Goal: Answer question/provide support: Share knowledge or assist other users

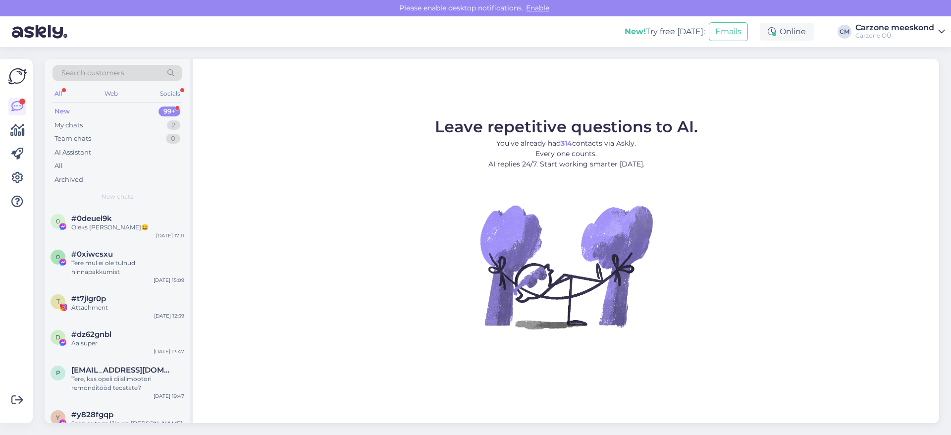
click at [66, 110] on div "New" at bounding box center [61, 111] width 15 height 10
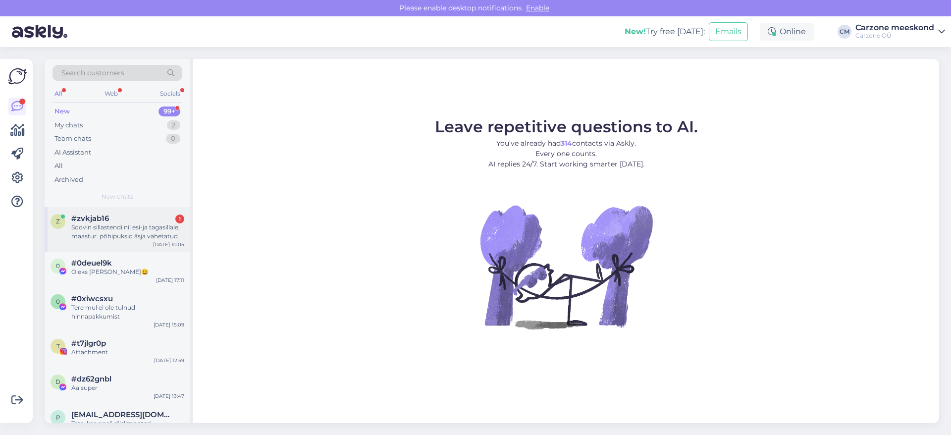
click at [103, 232] on div "Soovin sillastendi nii esi-ja tagasillale, maastur. põhipuksid äsja vahetatud" at bounding box center [127, 232] width 113 height 18
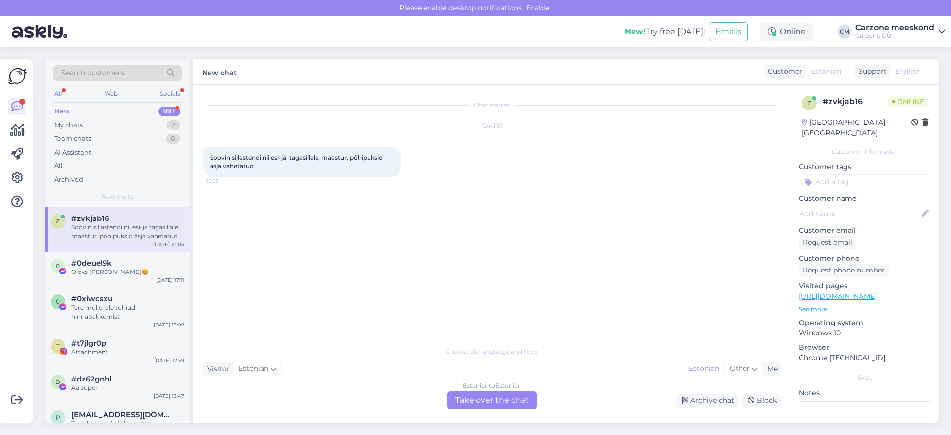
click at [505, 400] on div "Estonian to Estonian Take over the chat" at bounding box center [492, 400] width 90 height 18
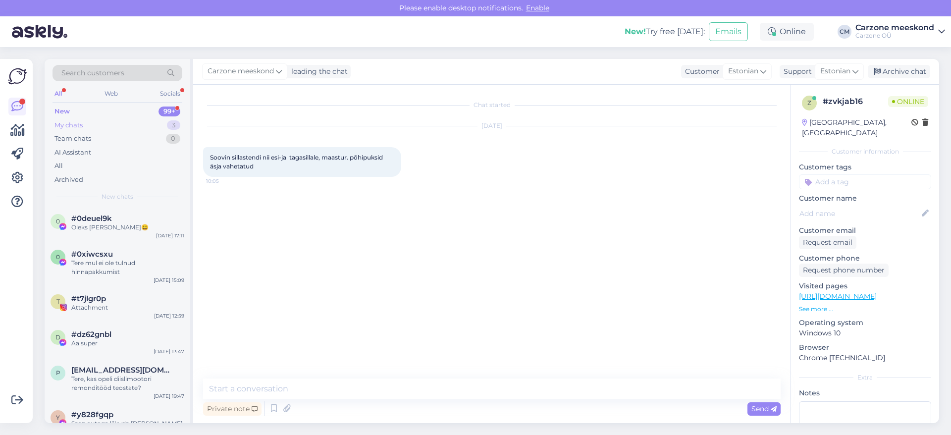
click at [76, 124] on div "My chats" at bounding box center [68, 125] width 28 height 10
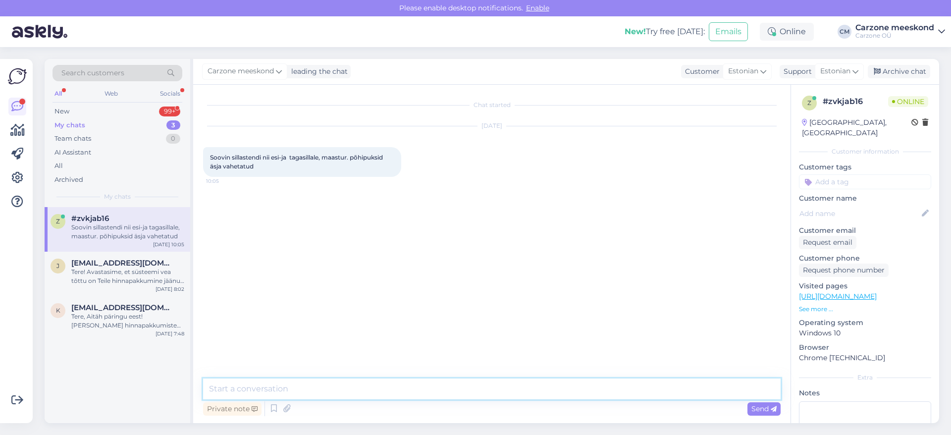
click at [285, 389] on textarea at bounding box center [491, 388] width 577 height 21
click at [288, 382] on textarea at bounding box center [491, 388] width 577 height 21
type textarea "Tere1 Aega sillastendiks on homme või ülehomme alates kella 8.00st."
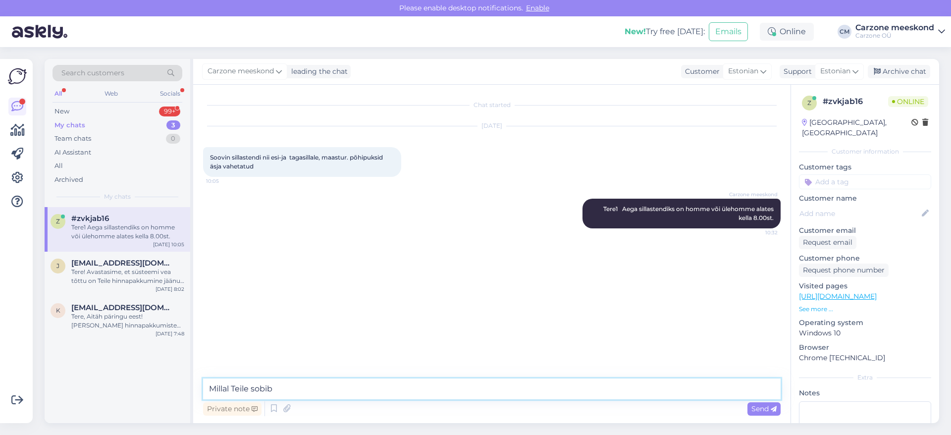
type textarea "Millal Teile sobib?"
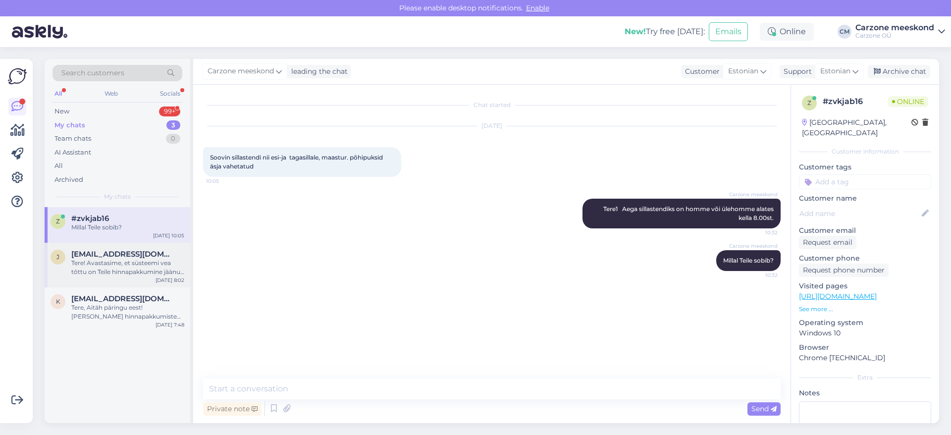
click at [101, 269] on div "Tere! Avastasime, et süsteemi vea tõttu on Teile hinnapakkumine jäänud saatmata…" at bounding box center [127, 267] width 113 height 18
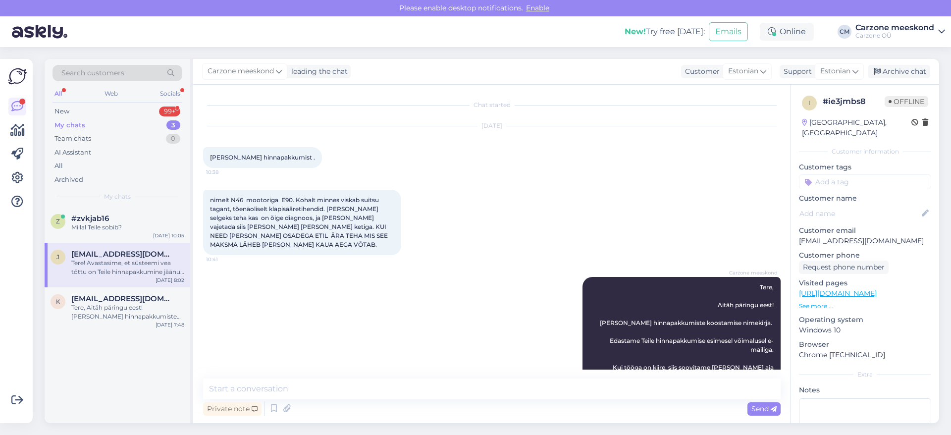
scroll to position [507, 0]
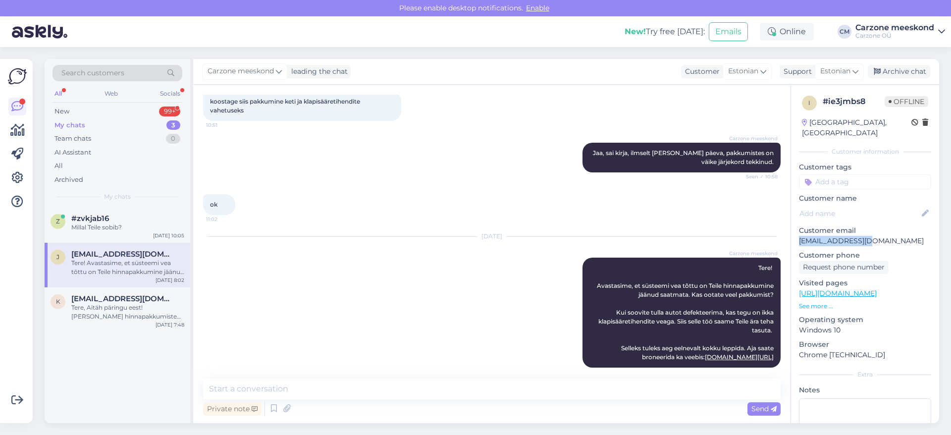
drag, startPoint x: 798, startPoint y: 229, endPoint x: 868, endPoint y: 226, distance: 70.4
click at [868, 226] on div "i # ie3jmbs8 Offline [GEOGRAPHIC_DATA], [GEOGRAPHIC_DATA] Customer information …" at bounding box center [865, 293] width 148 height 417
copy p "[EMAIL_ADDRESS][DOMAIN_NAME]"
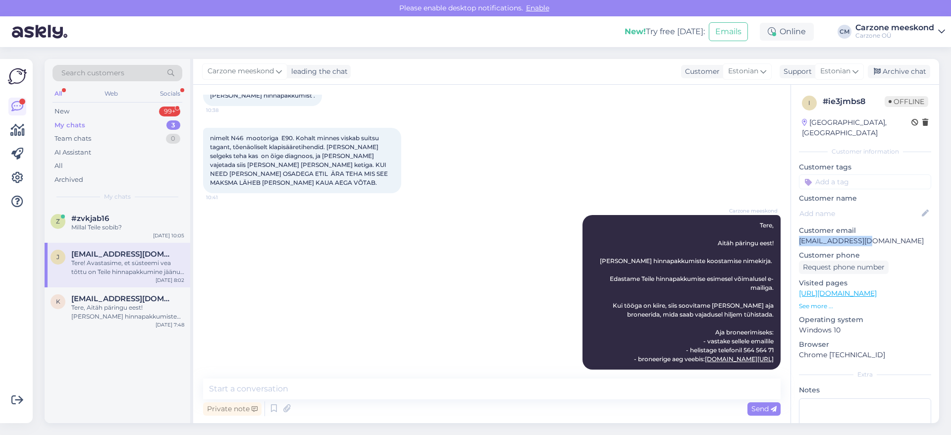
scroll to position [0, 0]
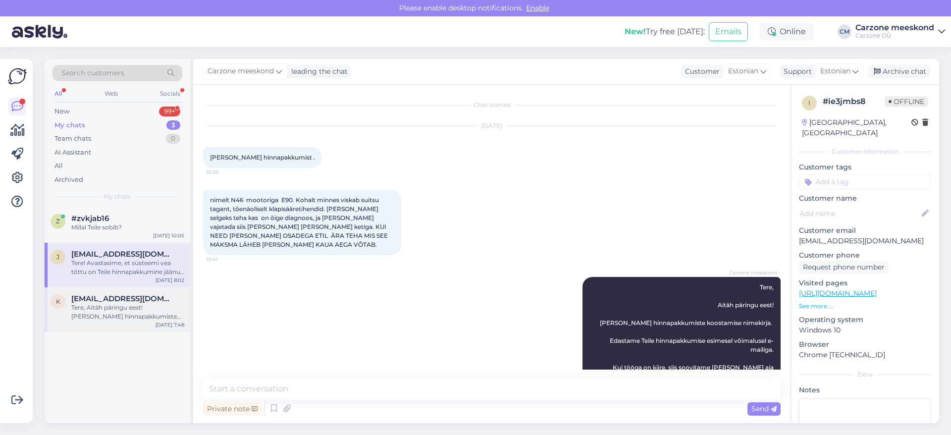
click at [108, 314] on div "Tere, Aitäh päringu eest! [PERSON_NAME] hinnapakkumiste koostamise nimekirja. E…" at bounding box center [127, 312] width 113 height 18
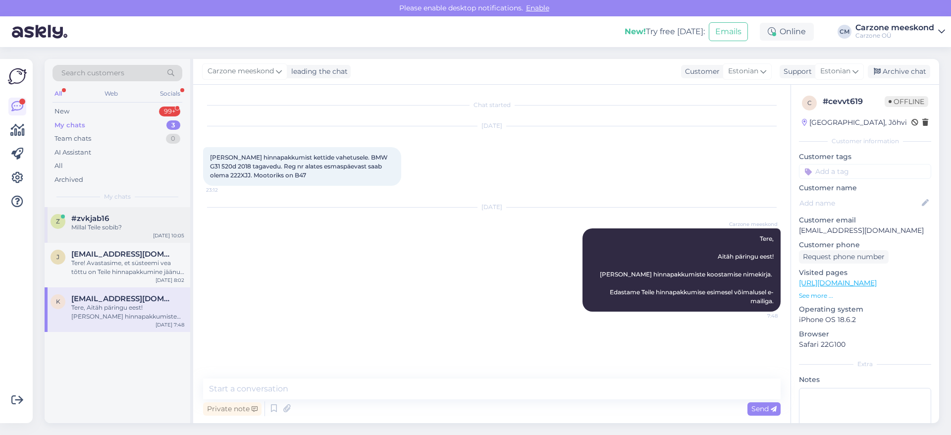
click at [88, 216] on span "#zvkjab16" at bounding box center [90, 218] width 38 height 9
